Goal: Information Seeking & Learning: Stay updated

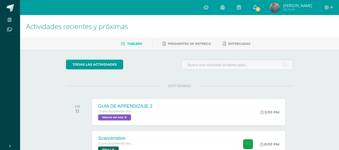
click at [260, 8] on span "4" at bounding box center [258, 10] width 6 height 6
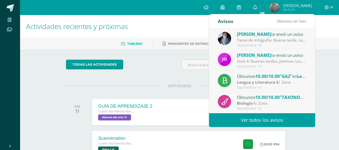
click at [273, 42] on div "Tarea de Infografía: Buena tarde, con preocupación he notado que algunos alumno…" at bounding box center [272, 40] width 70 height 6
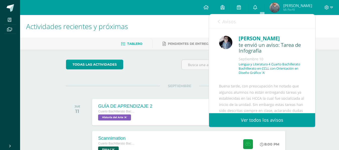
click at [311, 42] on div "[PERSON_NAME] te envió un aviso: Tarea de Infografía [DATE] Lengua y Literatura…" at bounding box center [262, 101] width 106 height 146
click at [217, 21] on div "Avisos 27 avisos sin leer Avisos" at bounding box center [262, 21] width 106 height 14
click at [219, 22] on icon at bounding box center [219, 22] width 2 height 4
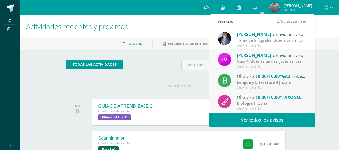
click at [269, 55] on div "[PERSON_NAME] te envió un aviso" at bounding box center [272, 55] width 70 height 7
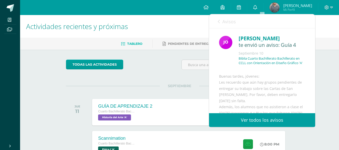
click at [219, 22] on icon at bounding box center [219, 22] width 2 height 4
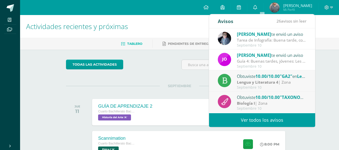
click at [254, 79] on div "Obtuviste 10.00/10.00 "GA2" en Lengua y Literatura 4" at bounding box center [272, 76] width 70 height 7
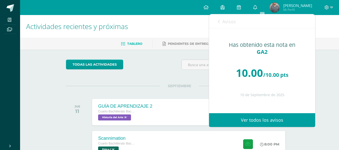
click at [220, 21] on link "Avisos" at bounding box center [227, 21] width 18 height 14
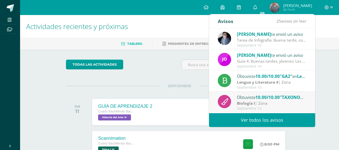
click at [284, 101] on div "Biología I | Zona" at bounding box center [272, 104] width 70 height 6
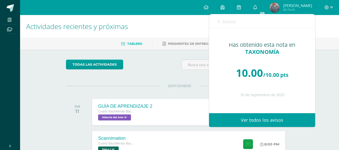
click at [220, 20] on link "Avisos" at bounding box center [227, 21] width 18 height 14
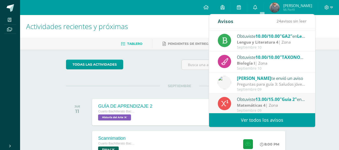
scroll to position [42, 0]
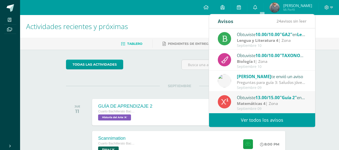
click at [277, 83] on div "Preguntas para guía 3: Saludos jóvenes, les comparto esta guía de preguntas que…" at bounding box center [272, 83] width 70 height 6
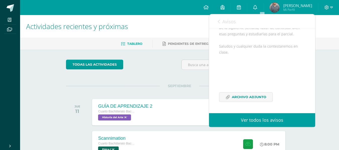
scroll to position [108, 0]
click at [254, 98] on span "Archivo Adjunto" at bounding box center [249, 96] width 34 height 9
click at [220, 22] on link "Avisos" at bounding box center [227, 21] width 18 height 14
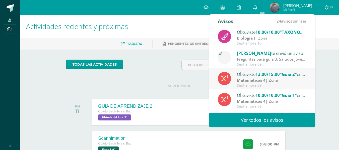
scroll to position [68, 0]
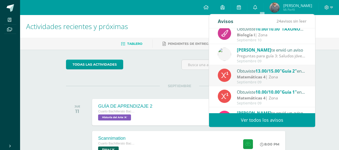
click at [280, 74] on div "Obtuviste 13.00/15.00 "Guía 2" en Matemáticas 4" at bounding box center [272, 71] width 70 height 7
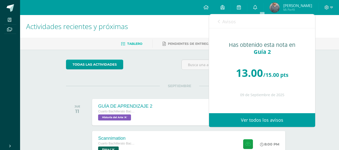
scroll to position [0, 0]
click at [219, 21] on icon at bounding box center [219, 22] width 2 height 4
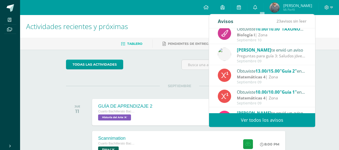
scroll to position [83, 0]
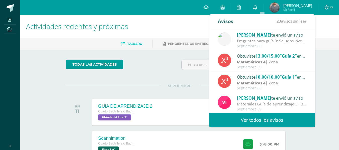
click at [275, 105] on div "Materiales Guía de aprendizaje 3.: Buenos días estimados estudiantes. Les compa…" at bounding box center [272, 104] width 70 height 6
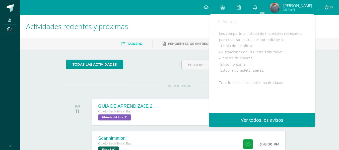
scroll to position [0, 0]
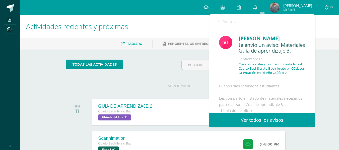
click at [220, 20] on link "Avisos" at bounding box center [227, 21] width 18 height 14
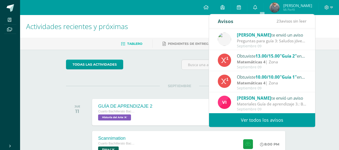
click at [291, 116] on link "Ver todos los avisos" at bounding box center [262, 120] width 106 height 14
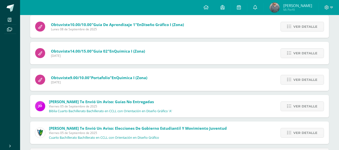
scroll to position [198, 0]
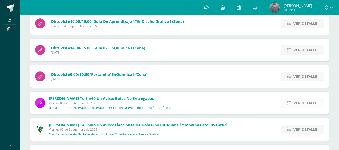
click at [306, 103] on span "Ver detalle" at bounding box center [305, 103] width 24 height 9
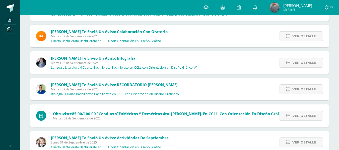
scroll to position [586, 0]
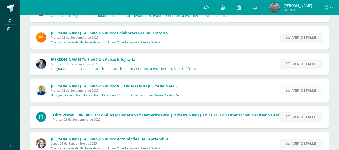
click at [300, 91] on span "Ver detalle" at bounding box center [304, 90] width 24 height 9
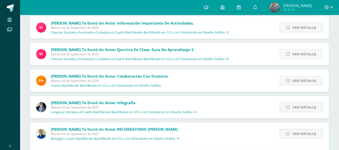
scroll to position [376, 0]
